Goal: Information Seeking & Learning: Check status

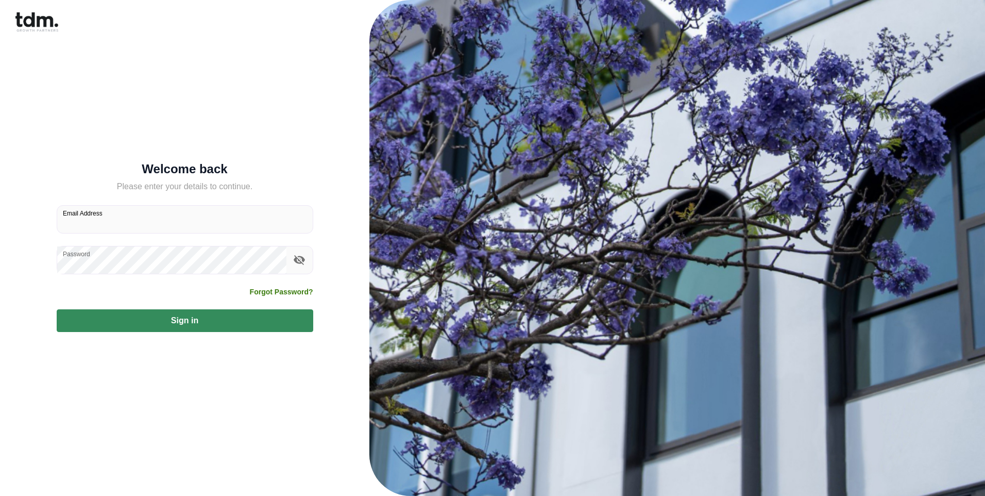
click at [67, 224] on input "Email Address" at bounding box center [185, 219] width 256 height 27
type input "**********"
click at [275, 317] on button "Sign in" at bounding box center [185, 320] width 257 height 23
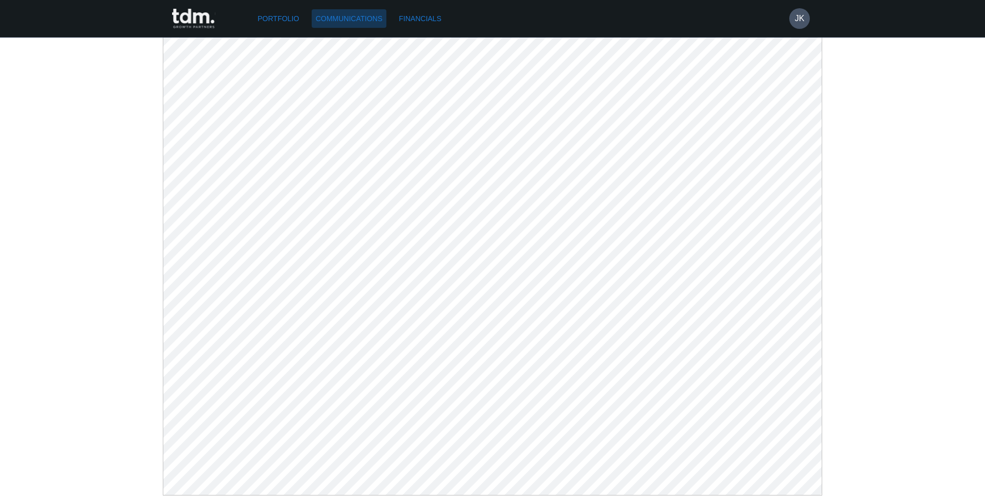
click at [353, 17] on link "Communications" at bounding box center [349, 18] width 75 height 19
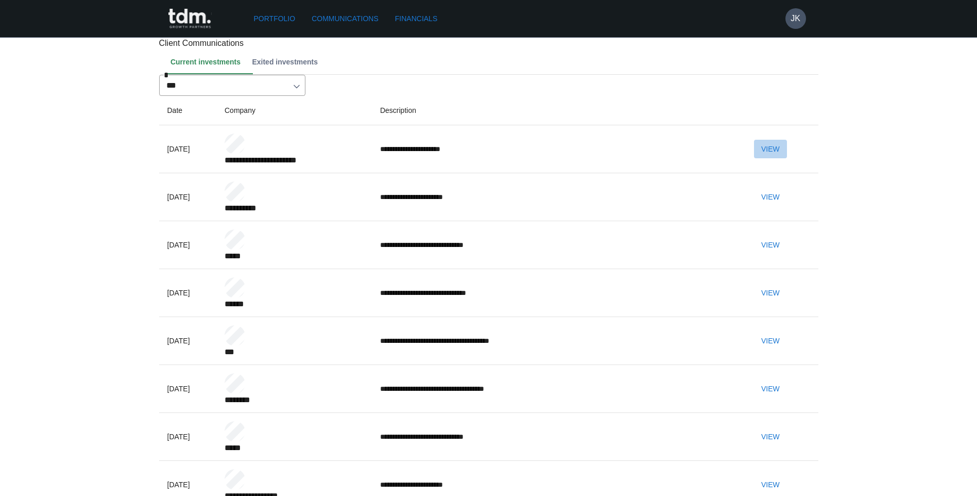
click at [786, 159] on button "View" at bounding box center [770, 149] width 33 height 19
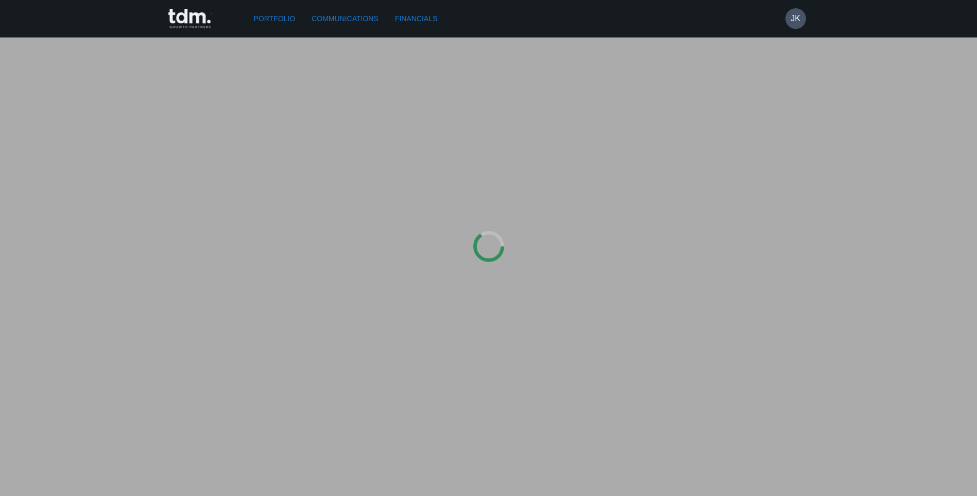
click at [786, 209] on div at bounding box center [488, 248] width 977 height 496
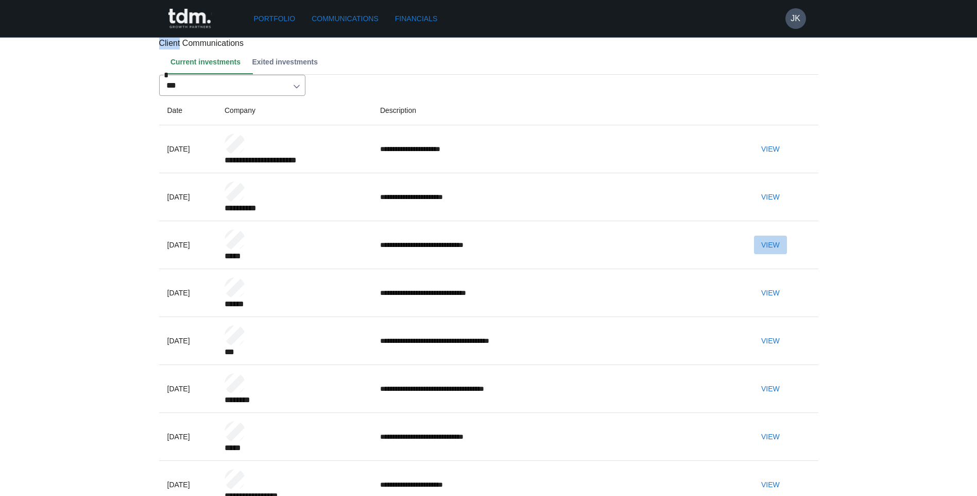
click at [787, 254] on button "View" at bounding box center [770, 244] width 33 height 19
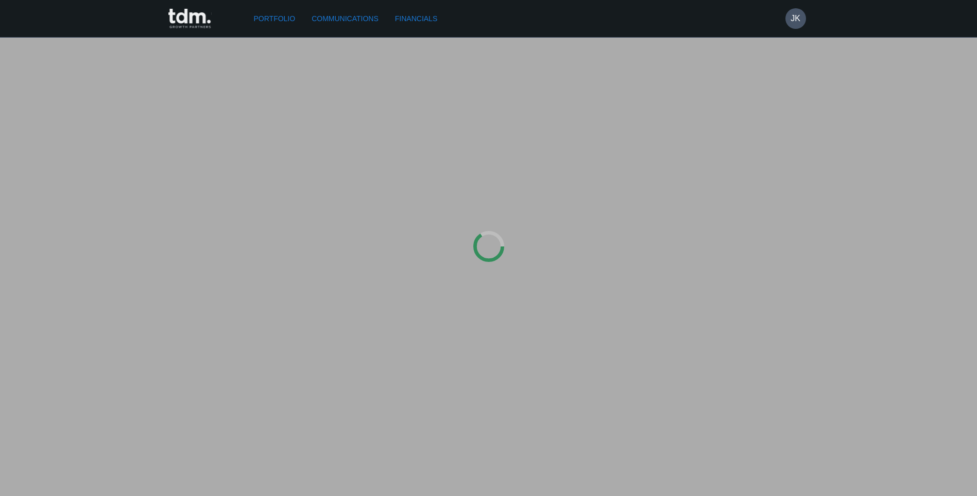
click at [789, 283] on div at bounding box center [488, 248] width 977 height 496
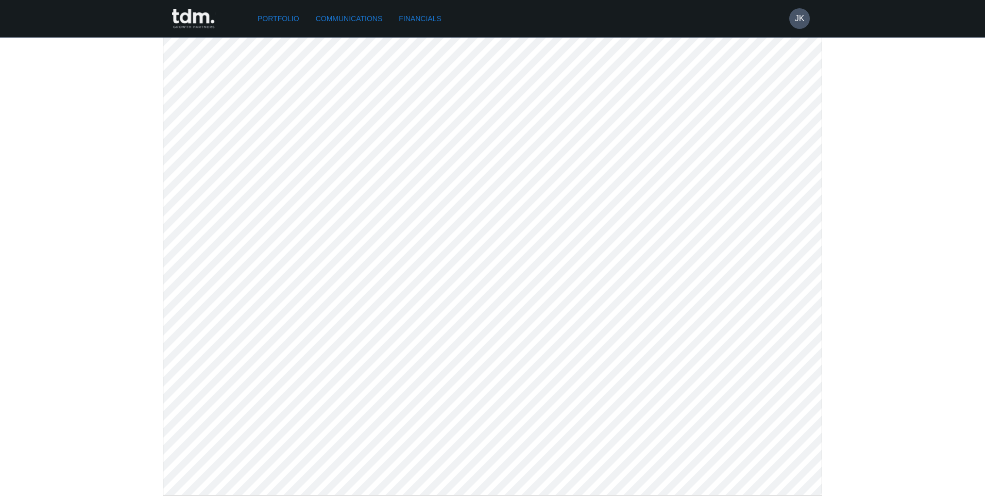
click at [379, 19] on link "Communications" at bounding box center [349, 18] width 75 height 19
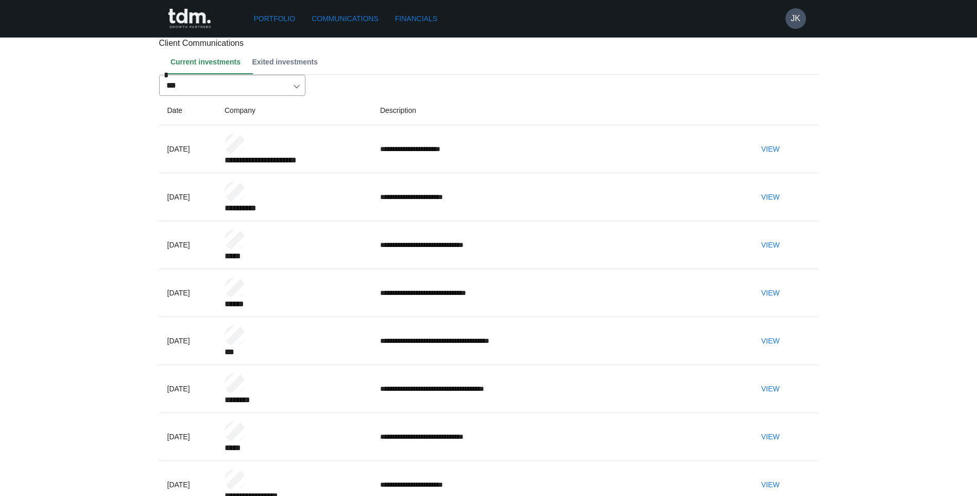
click at [787, 302] on button "View" at bounding box center [770, 292] width 33 height 19
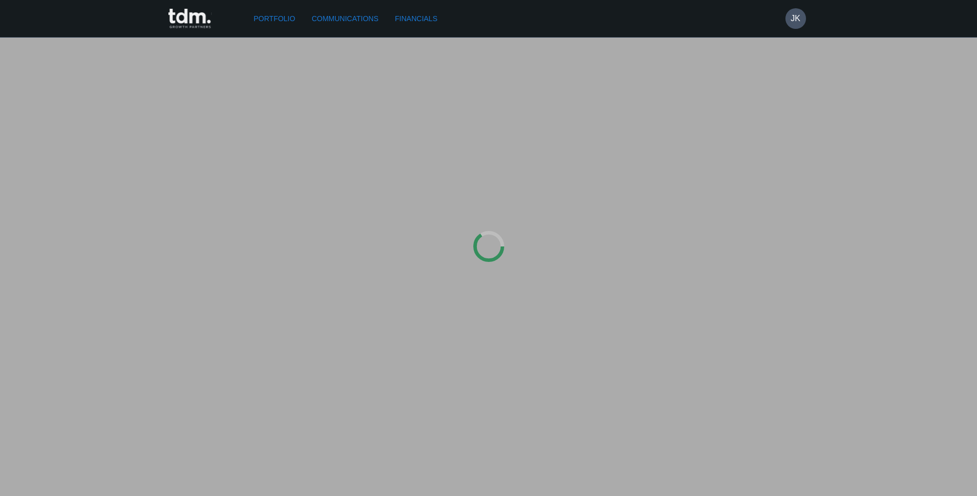
click at [792, 321] on div at bounding box center [488, 248] width 977 height 496
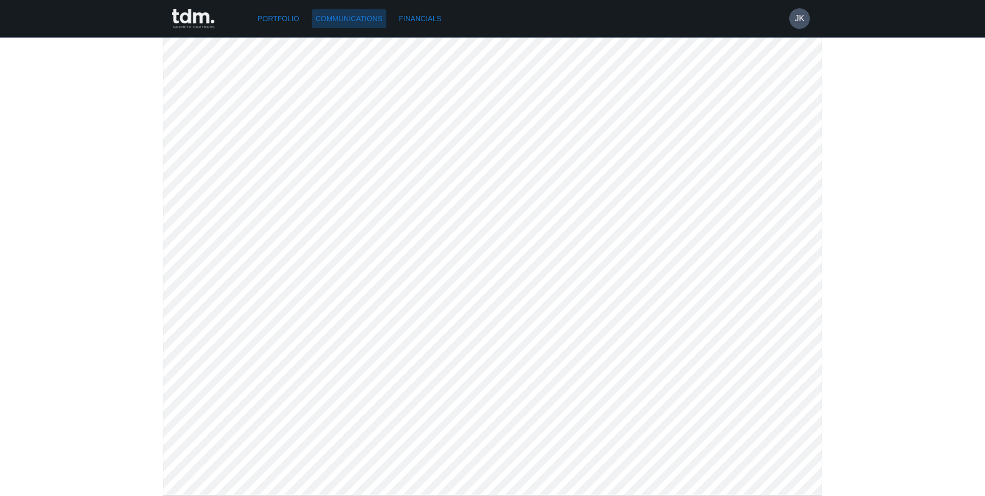
click at [342, 18] on link "Communications" at bounding box center [349, 18] width 75 height 19
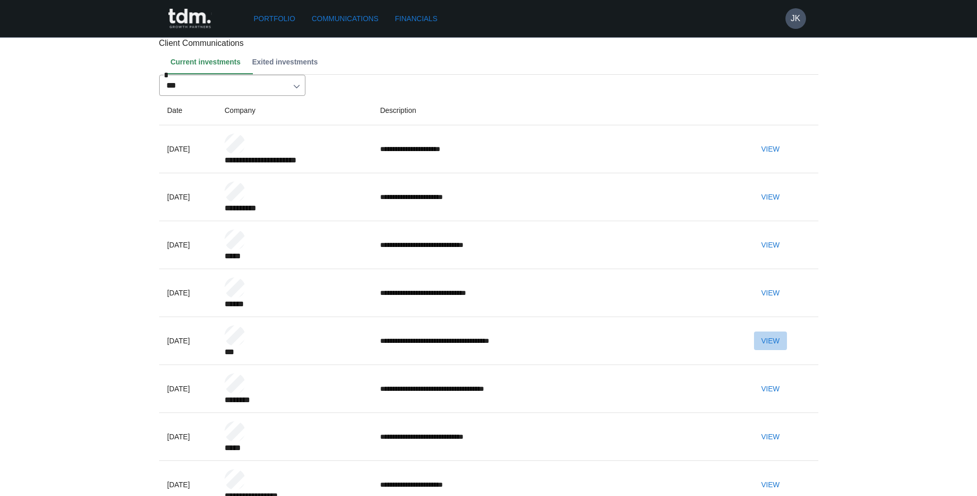
click at [787, 350] on button "View" at bounding box center [770, 340] width 33 height 19
click at [790, 16] on button "JK" at bounding box center [796, 18] width 21 height 21
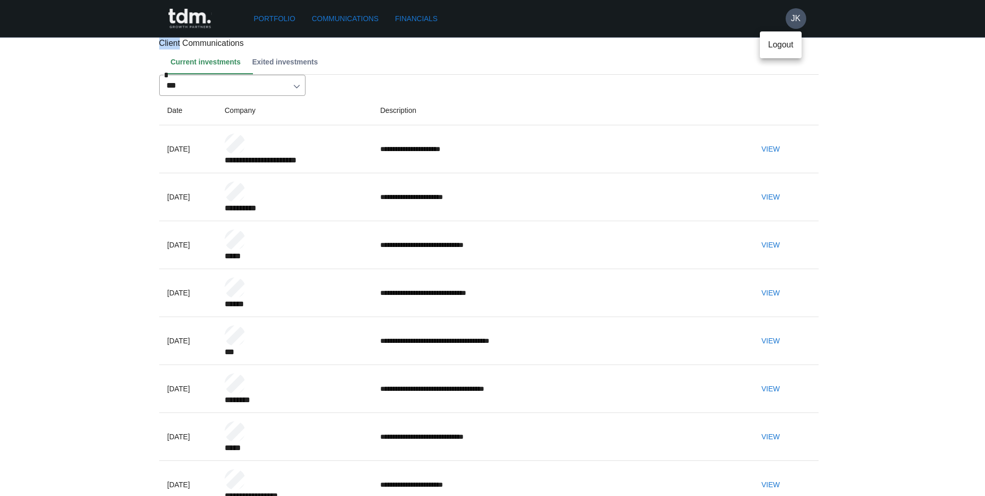
click at [780, 48] on p "Logout" at bounding box center [780, 45] width 25 height 12
